Goal: Task Accomplishment & Management: Manage account settings

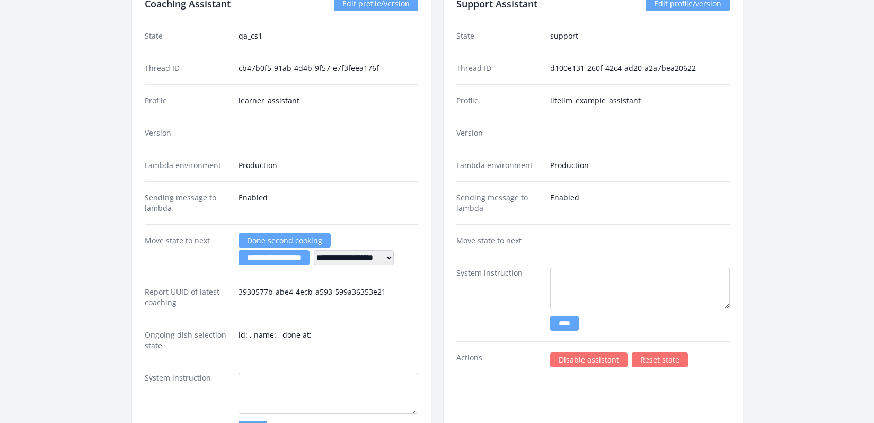
scroll to position [1605, 0]
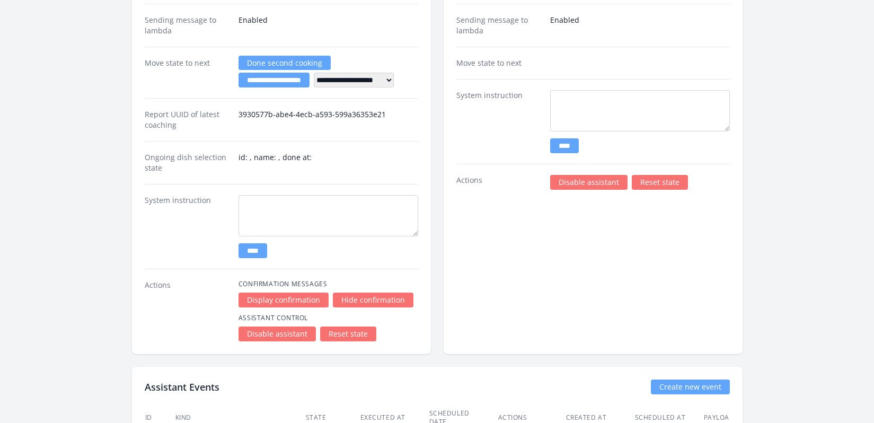
click at [574, 185] on link "Disable assistant" at bounding box center [588, 182] width 77 height 15
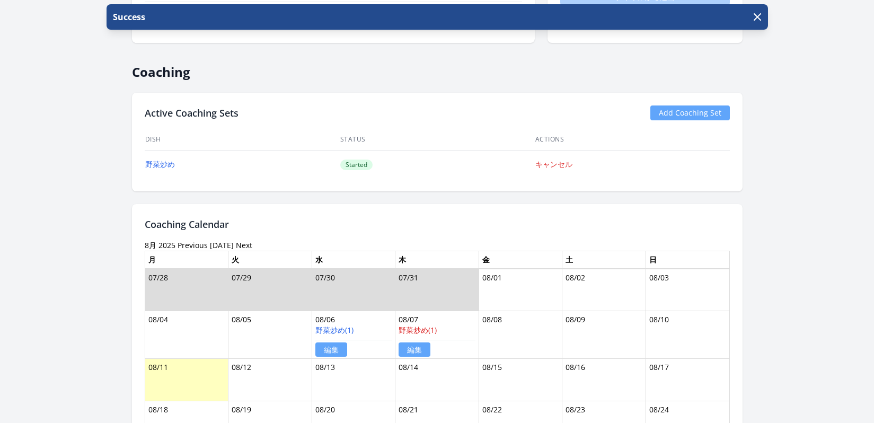
scroll to position [656, 0]
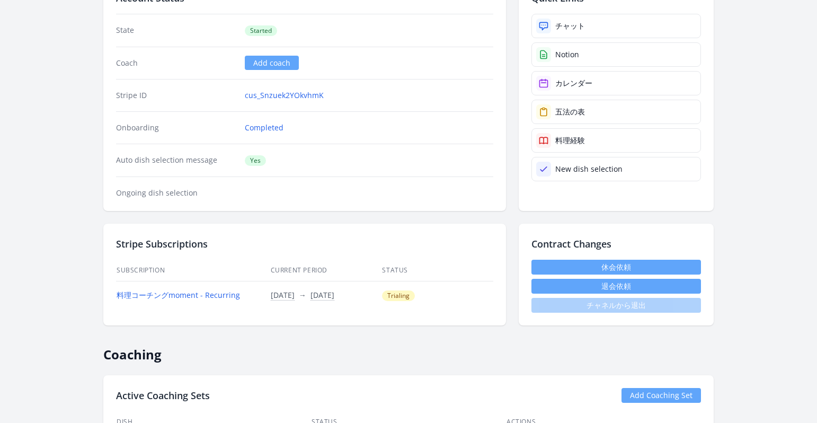
scroll to position [20, 0]
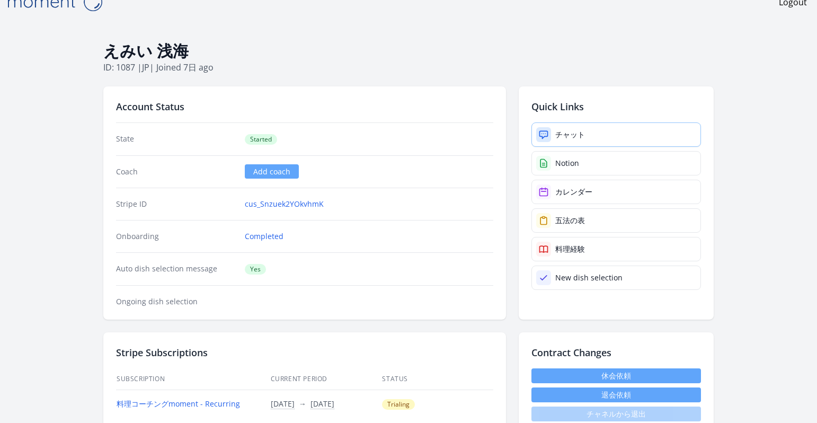
click at [563, 132] on div "チャット" at bounding box center [570, 134] width 30 height 11
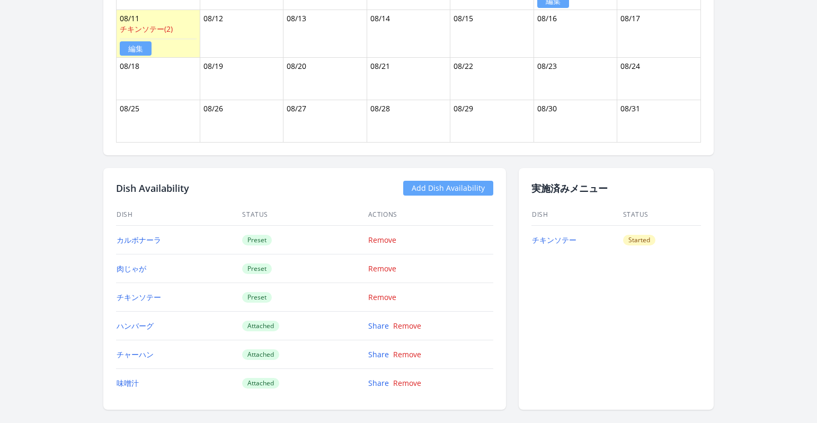
scroll to position [792, 0]
